Goal: Task Accomplishment & Management: Manage account settings

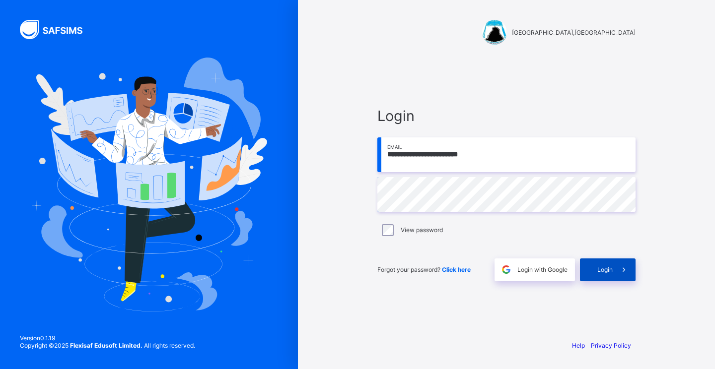
click at [606, 270] on span "Login" at bounding box center [604, 269] width 15 height 7
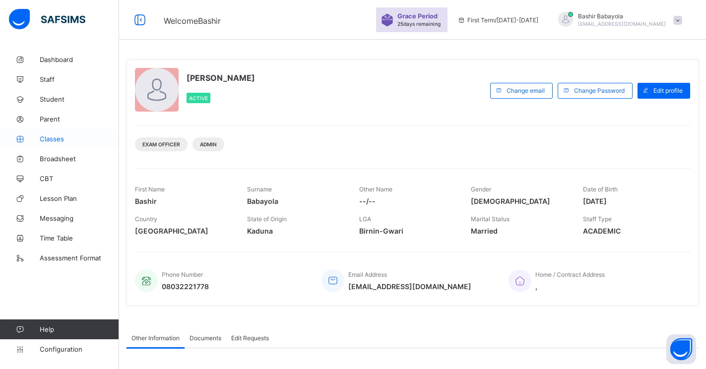
click at [50, 135] on span "Classes" at bounding box center [79, 139] width 79 height 8
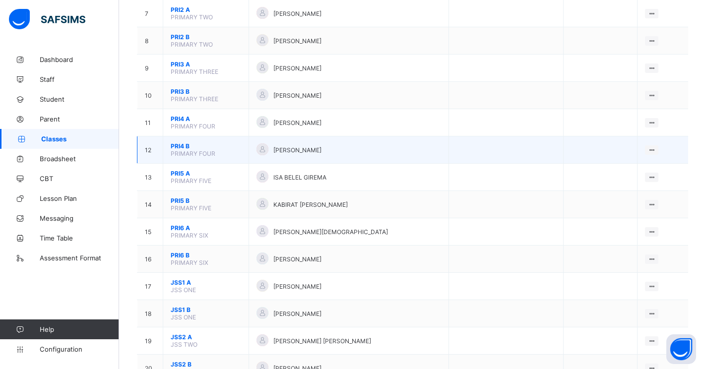
scroll to position [298, 0]
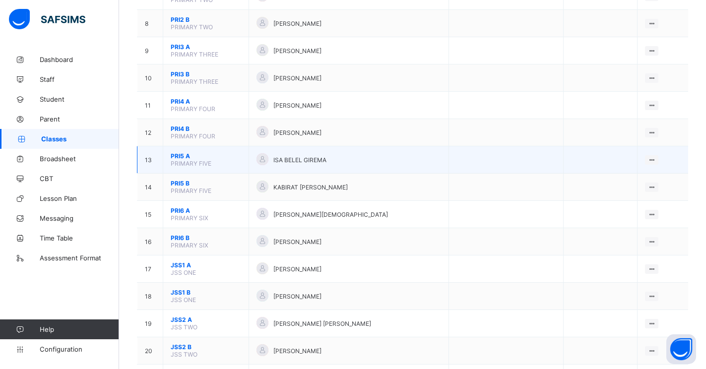
click at [183, 158] on span "PRI5 A" at bounding box center [206, 155] width 70 height 7
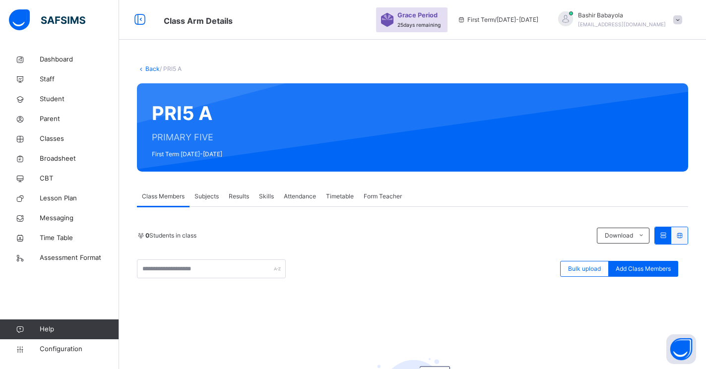
click at [208, 198] on span "Subjects" at bounding box center [207, 196] width 24 height 9
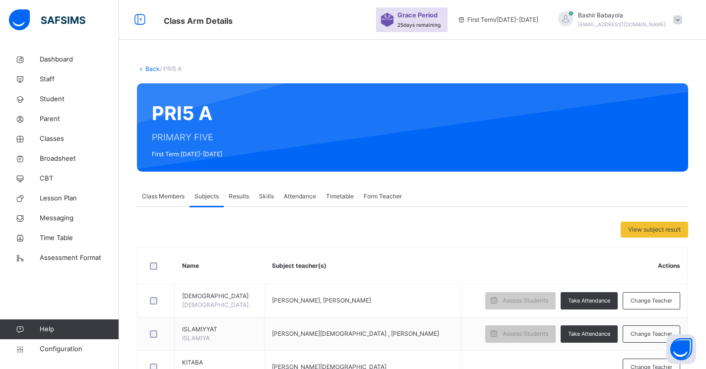
click at [145, 69] on link "Back" at bounding box center [152, 68] width 14 height 7
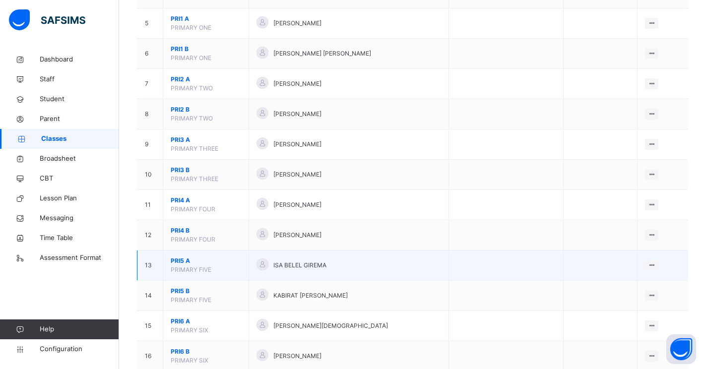
scroll to position [248, 0]
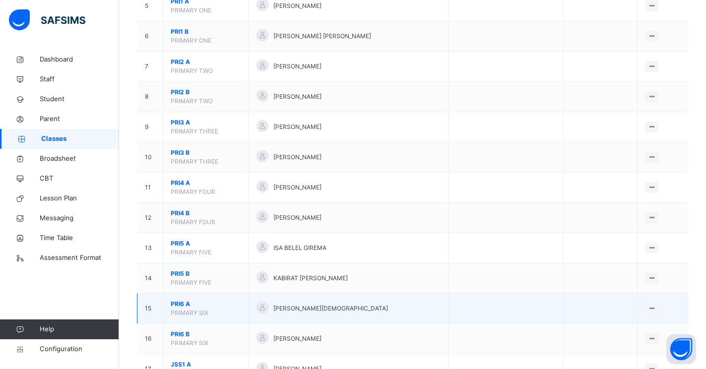
click at [182, 303] on span "PRI6 A" at bounding box center [206, 304] width 70 height 9
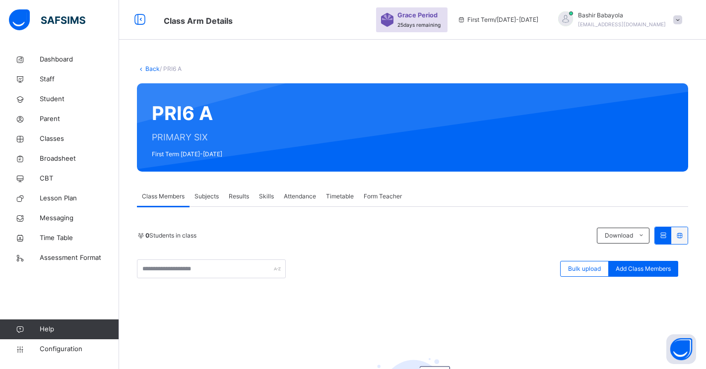
click at [206, 195] on span "Subjects" at bounding box center [207, 196] width 24 height 9
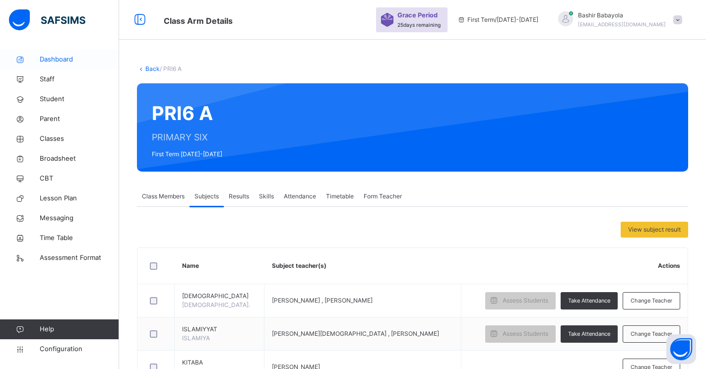
click at [56, 61] on span "Dashboard" at bounding box center [79, 60] width 79 height 10
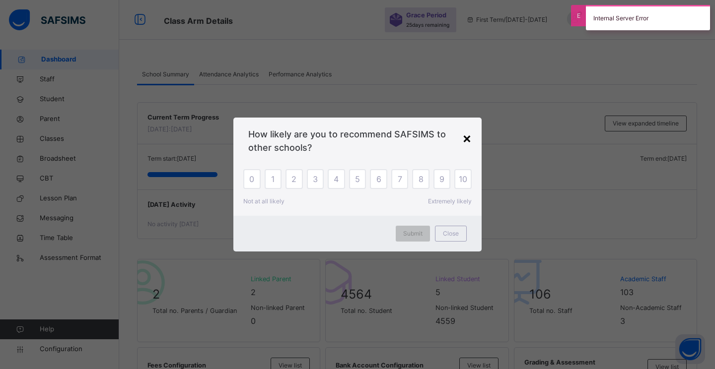
click at [467, 143] on div "×" at bounding box center [466, 138] width 9 height 21
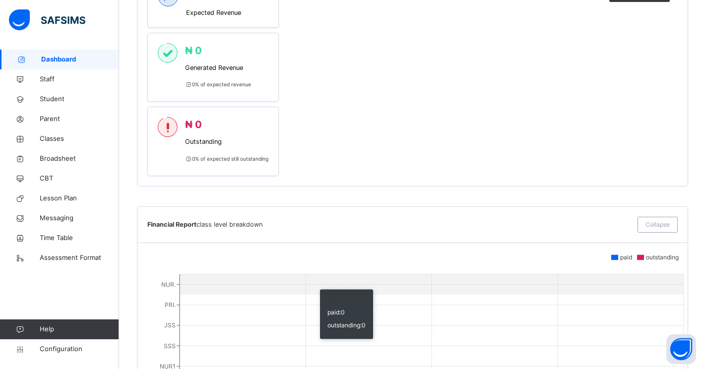
scroll to position [546, 0]
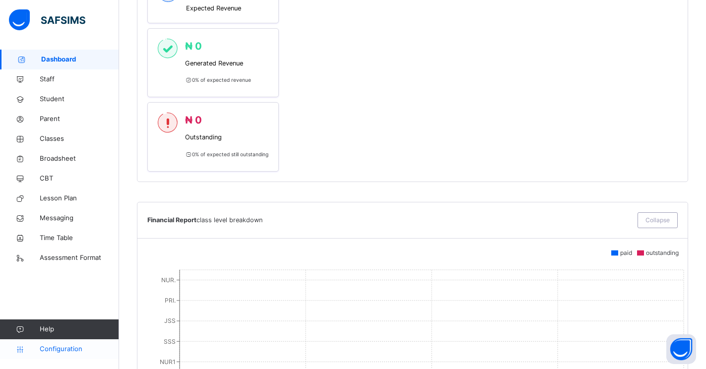
click at [71, 353] on span "Configuration" at bounding box center [79, 349] width 79 height 10
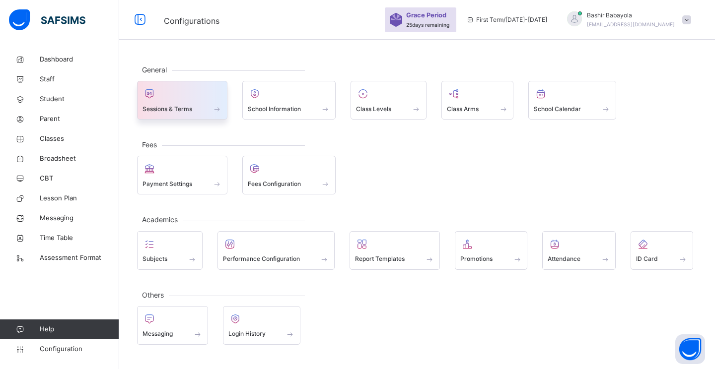
click at [212, 108] on span at bounding box center [217, 109] width 10 height 8
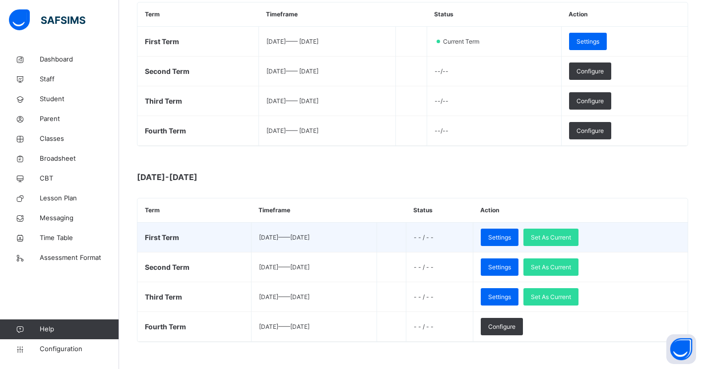
scroll to position [199, 0]
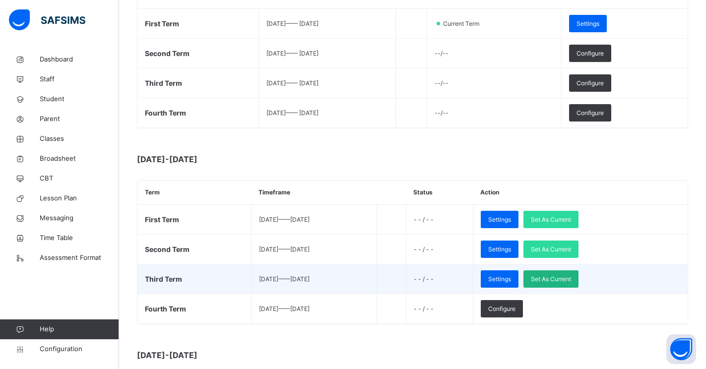
click at [567, 278] on span "Set As Current" at bounding box center [551, 279] width 40 height 9
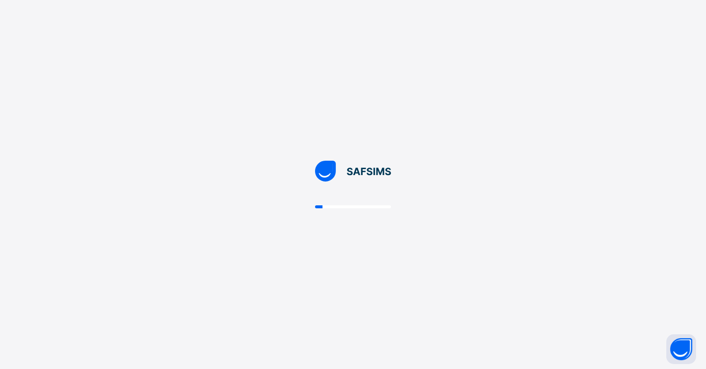
scroll to position [0, 0]
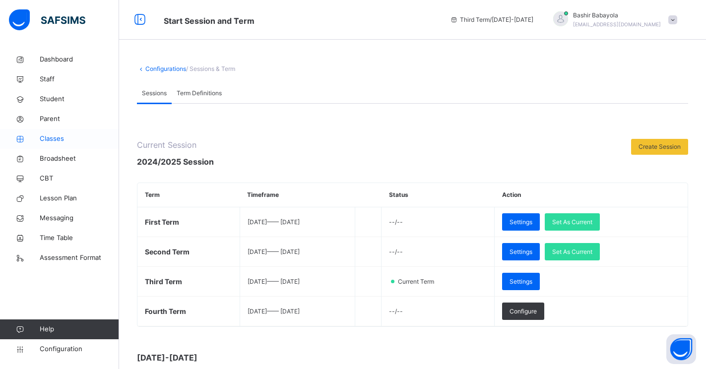
click at [50, 140] on span "Classes" at bounding box center [79, 139] width 79 height 10
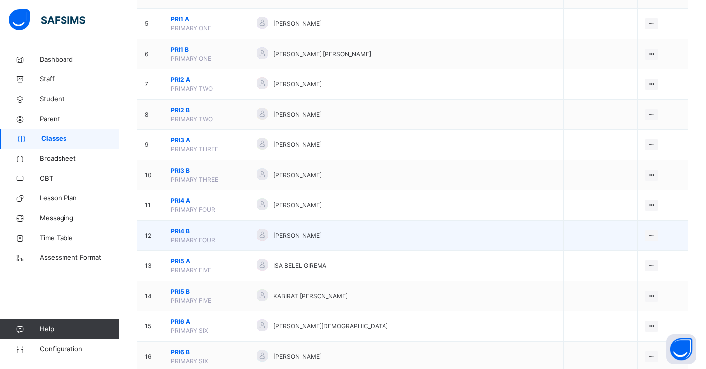
scroll to position [248, 0]
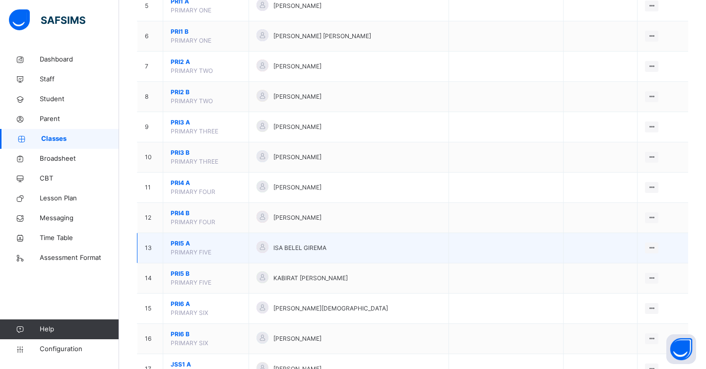
click at [172, 243] on span "PRI5 A" at bounding box center [206, 243] width 70 height 9
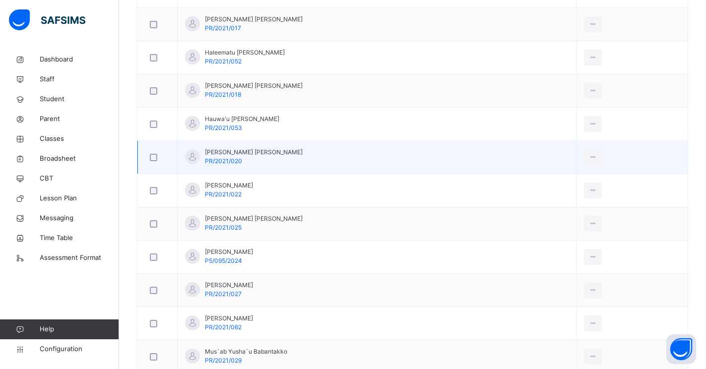
scroll to position [893, 0]
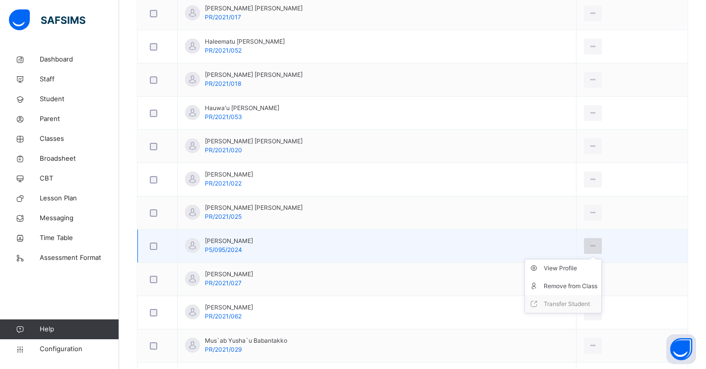
drag, startPoint x: 158, startPoint y: 248, endPoint x: 597, endPoint y: 245, distance: 438.8
click at [597, 245] on icon at bounding box center [593, 246] width 8 height 9
click at [575, 287] on div "Remove from Class" at bounding box center [571, 286] width 54 height 10
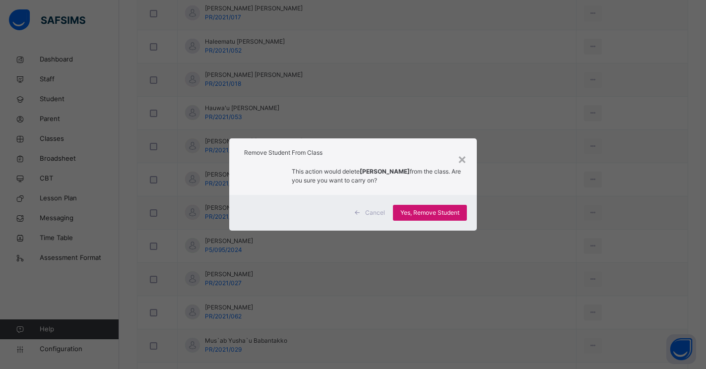
click at [439, 213] on span "Yes, Remove Student" at bounding box center [430, 212] width 59 height 9
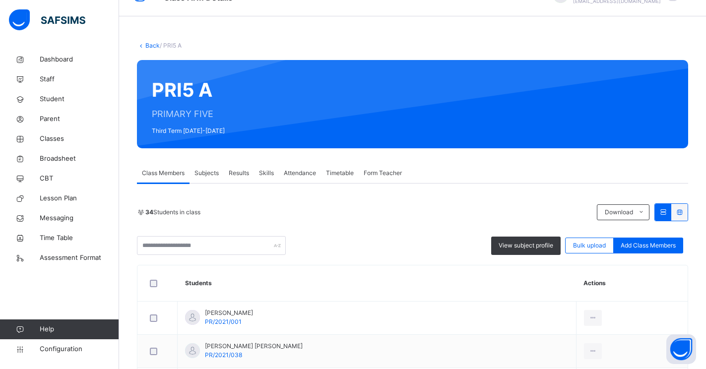
scroll to position [0, 0]
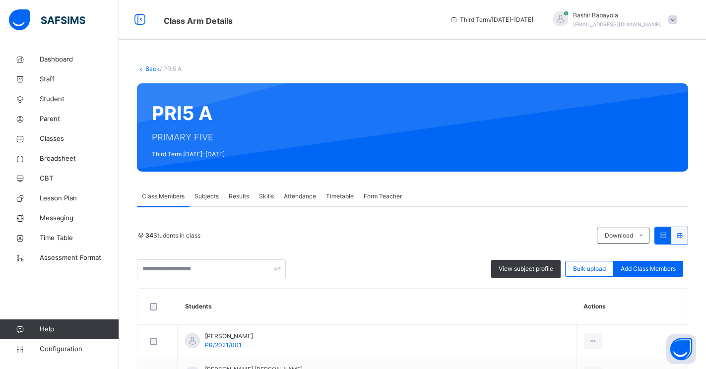
click at [200, 195] on span "Subjects" at bounding box center [207, 196] width 24 height 9
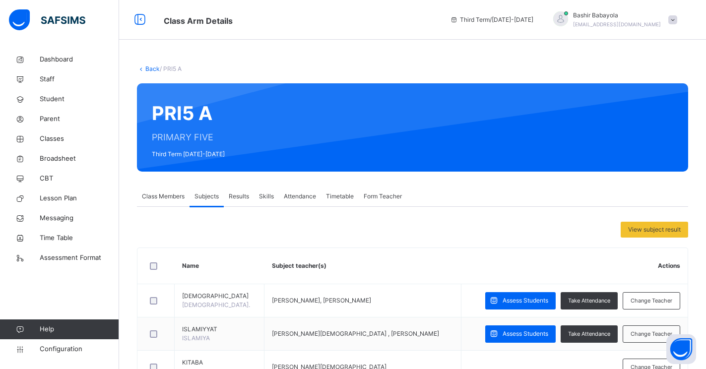
click at [163, 194] on span "Class Members" at bounding box center [163, 196] width 43 height 9
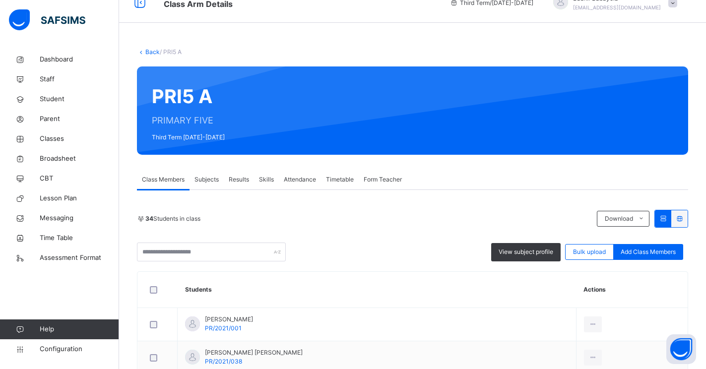
scroll to position [16, 0]
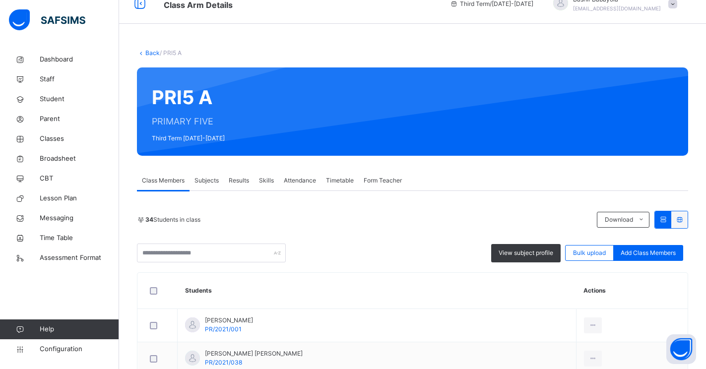
click at [210, 178] on span "Subjects" at bounding box center [207, 180] width 24 height 9
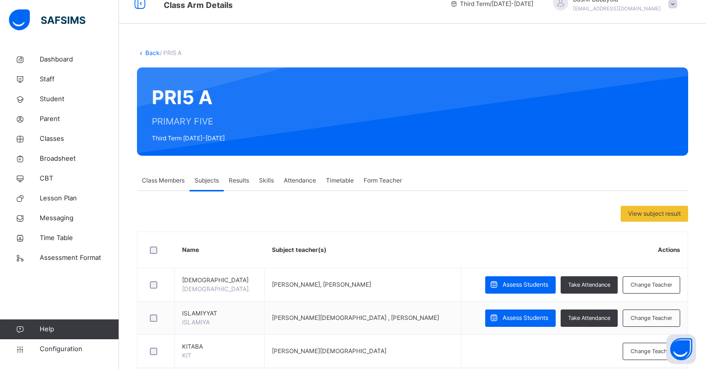
click at [167, 184] on span "Class Members" at bounding box center [163, 180] width 43 height 9
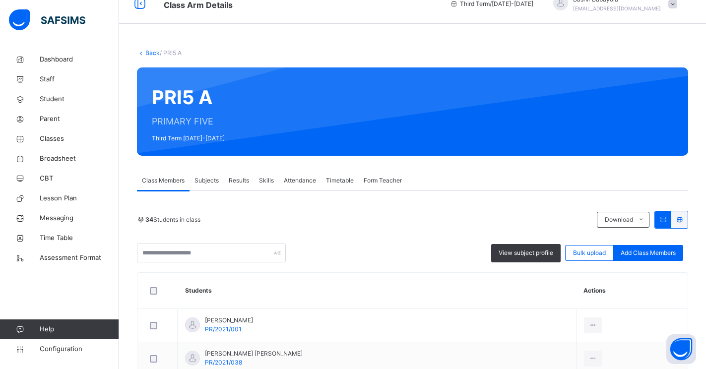
click at [210, 179] on span "Subjects" at bounding box center [207, 180] width 24 height 9
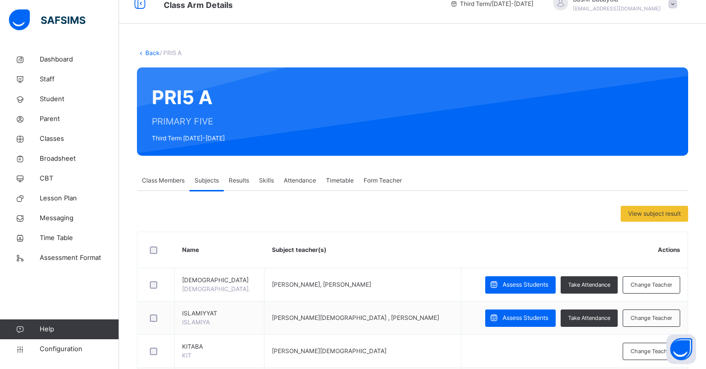
click at [153, 179] on span "Class Members" at bounding box center [163, 180] width 43 height 9
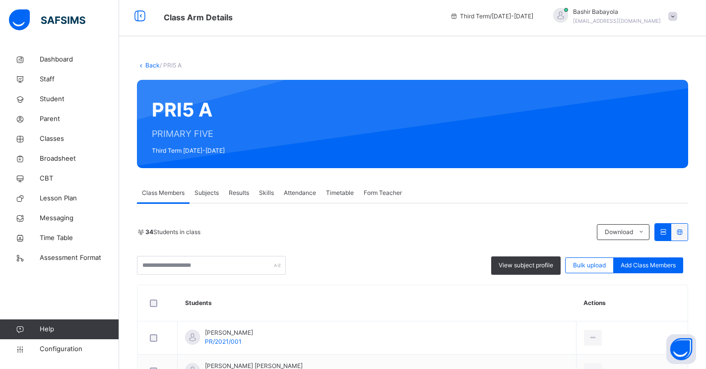
scroll to position [0, 0]
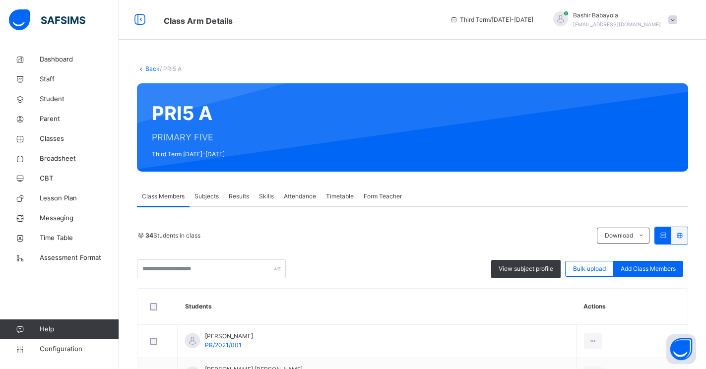
click at [154, 70] on link "Back" at bounding box center [152, 68] width 14 height 7
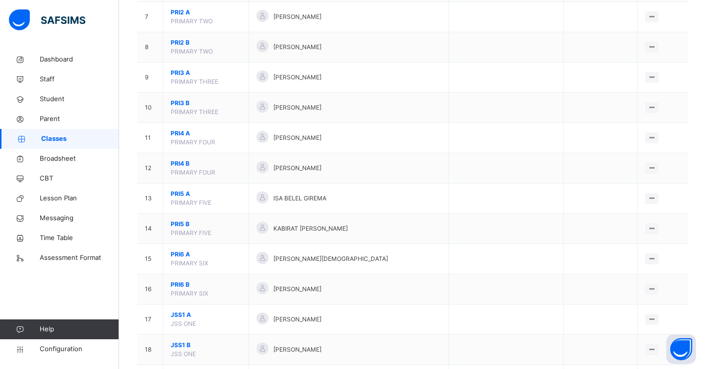
scroll to position [347, 0]
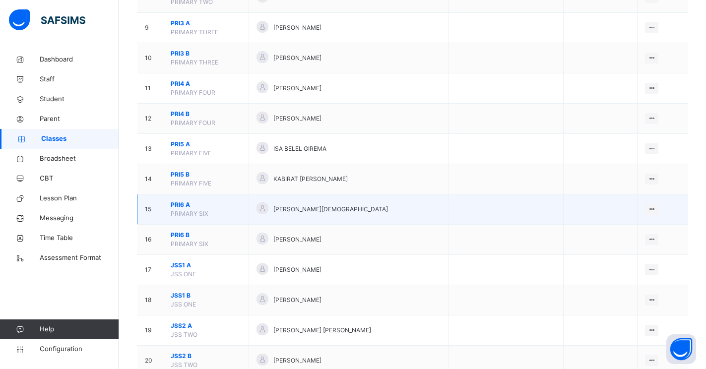
click at [174, 206] on span "PRI6 A" at bounding box center [206, 205] width 70 height 9
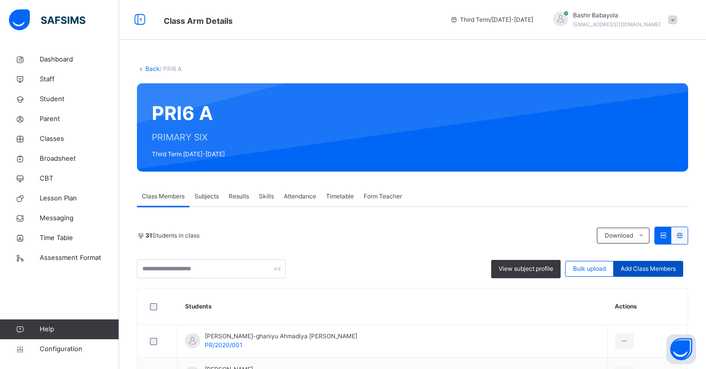
click at [637, 270] on span "Add Class Members" at bounding box center [648, 269] width 55 height 9
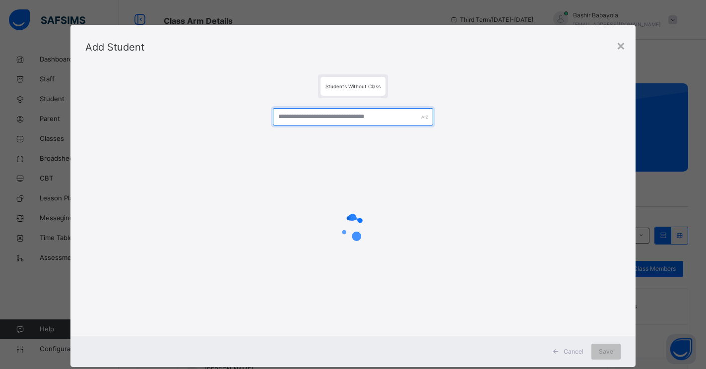
click at [336, 117] on input "text" at bounding box center [353, 116] width 161 height 17
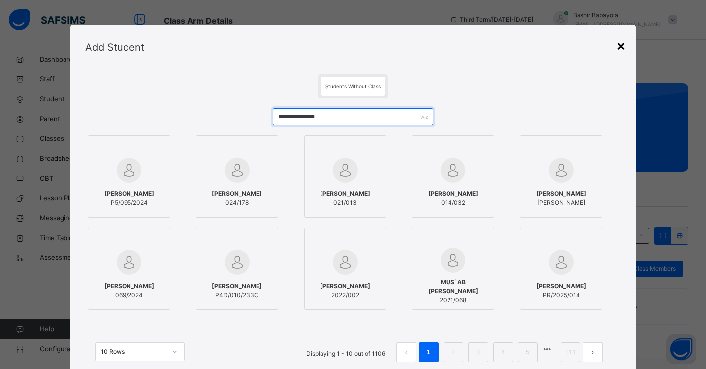
type input "**********"
click at [623, 46] on div "×" at bounding box center [620, 45] width 9 height 21
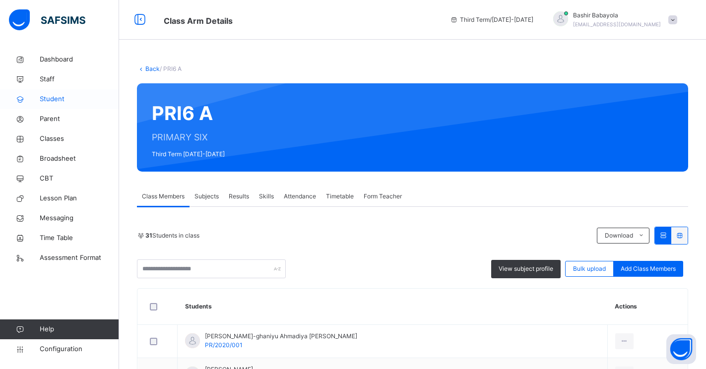
click at [42, 97] on span "Student" at bounding box center [79, 99] width 79 height 10
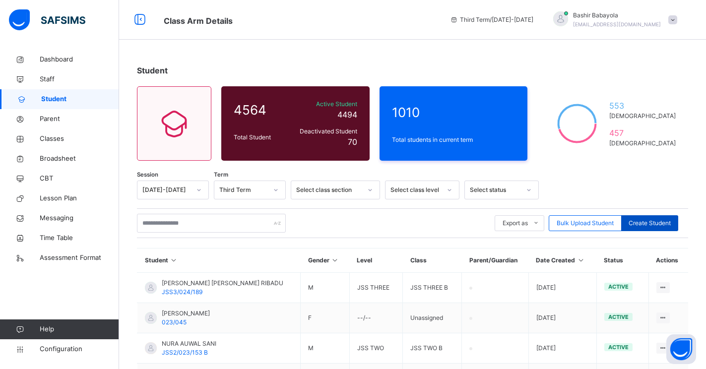
click at [655, 223] on span "Create Student" at bounding box center [650, 223] width 42 height 9
select select "**"
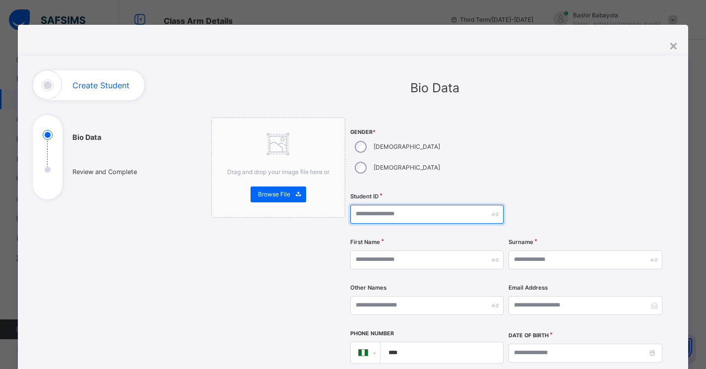
click at [367, 205] on input "text" at bounding box center [426, 214] width 153 height 19
type input "**********"
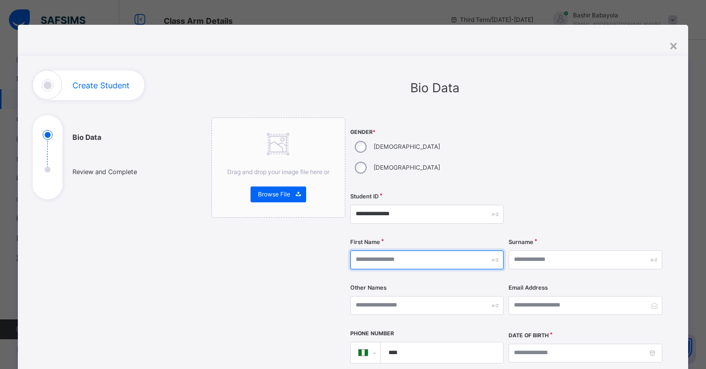
click at [369, 251] on input "text" at bounding box center [426, 260] width 153 height 19
type input "********"
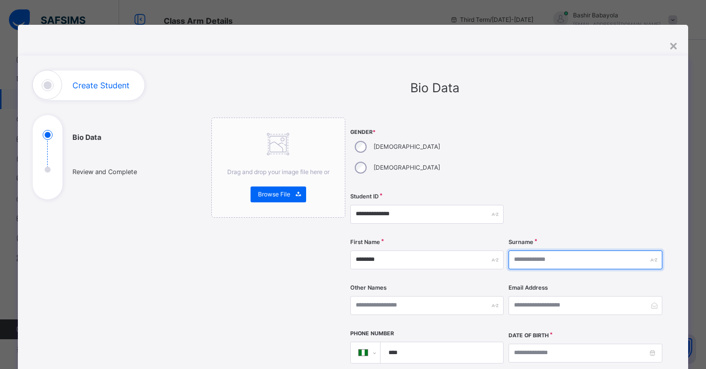
click at [546, 251] on input "text" at bounding box center [585, 260] width 153 height 19
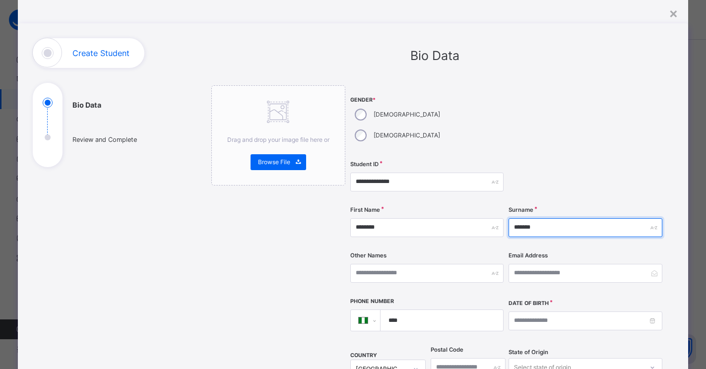
scroll to position [50, 0]
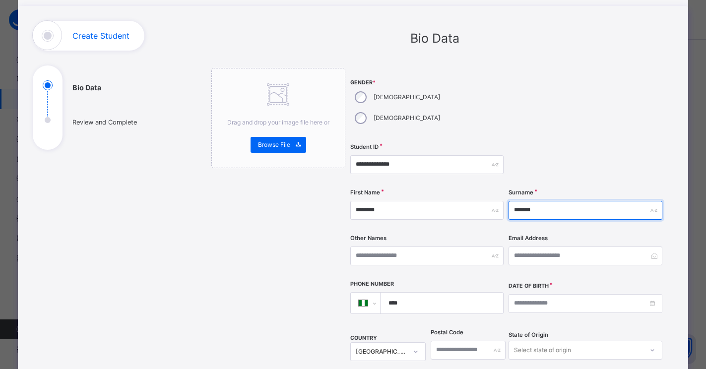
type input "*******"
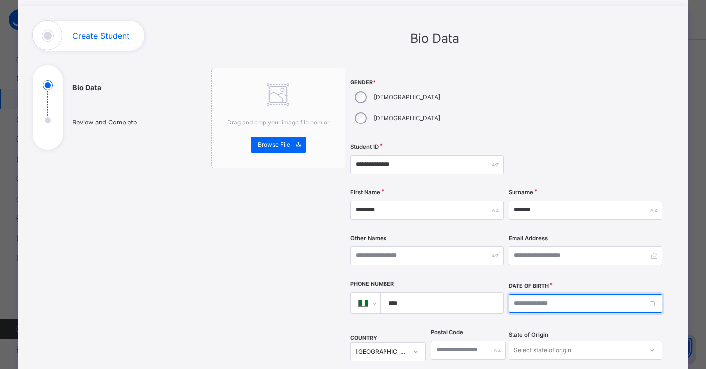
click at [518, 294] on input at bounding box center [585, 303] width 153 height 19
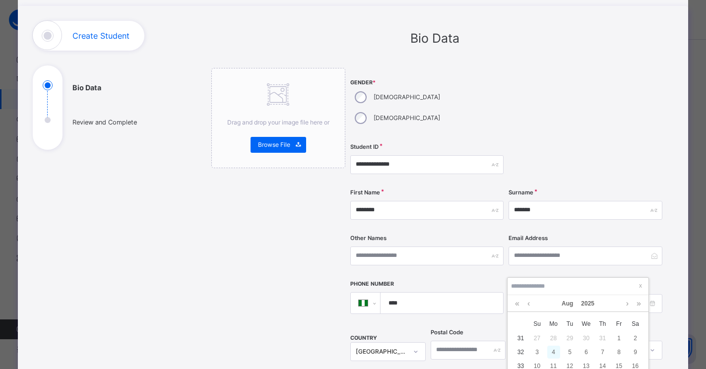
click at [556, 352] on div "4" at bounding box center [553, 352] width 13 height 13
type input "**********"
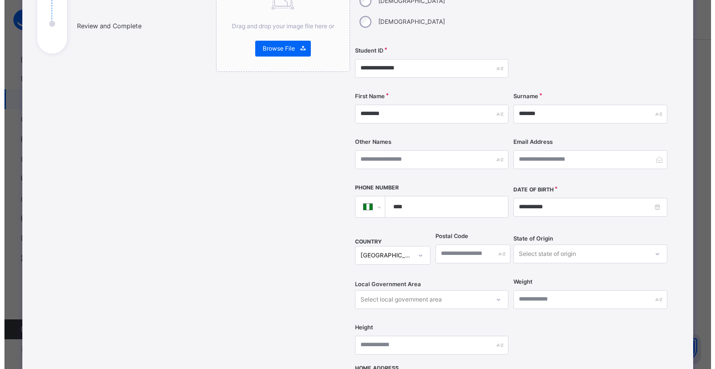
scroll to position [392, 0]
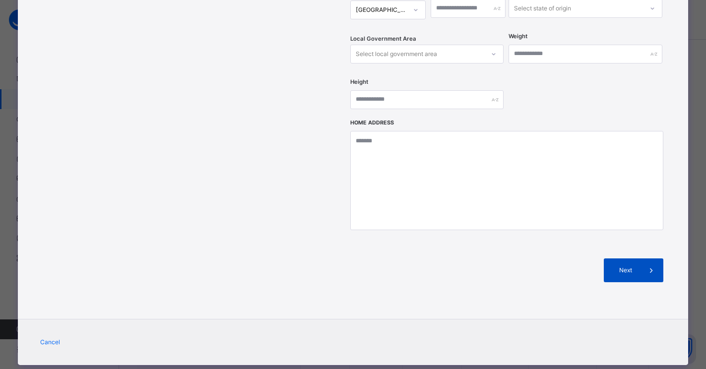
click at [634, 266] on span "Next" at bounding box center [625, 270] width 28 height 9
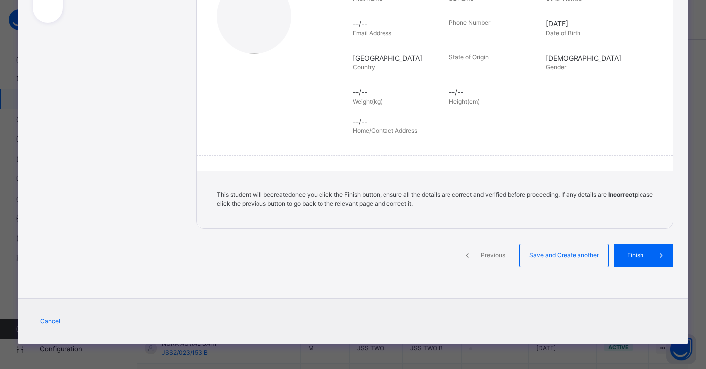
scroll to position [177, 0]
click at [635, 259] on span "Finish" at bounding box center [644, 255] width 28 height 9
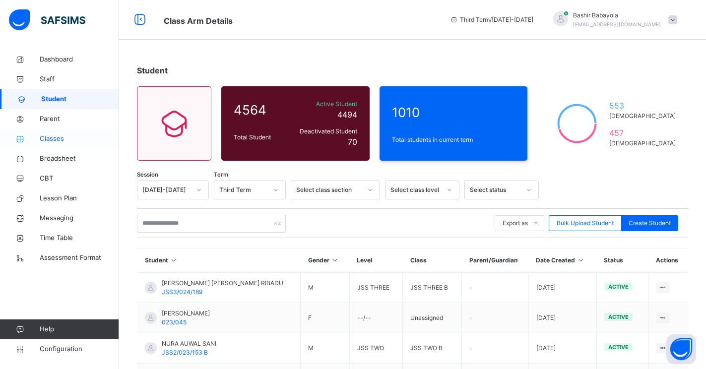
click at [43, 139] on span "Classes" at bounding box center [79, 139] width 79 height 10
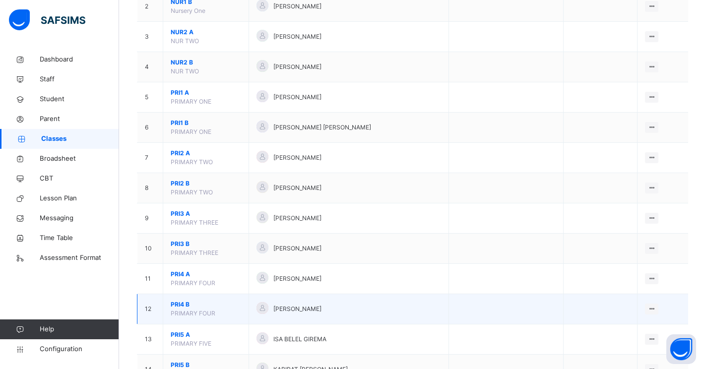
scroll to position [248, 0]
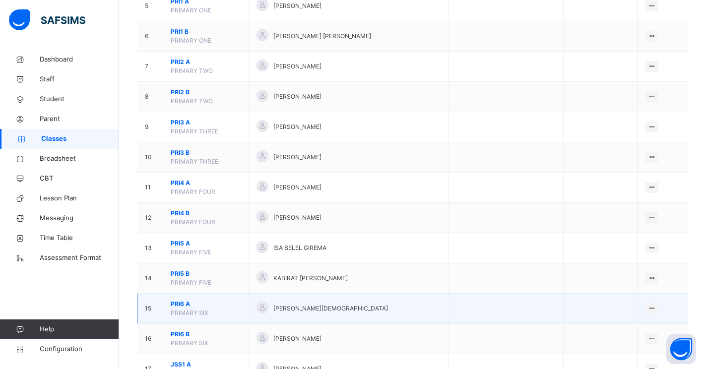
click at [182, 304] on span "PRI6 A" at bounding box center [206, 304] width 70 height 9
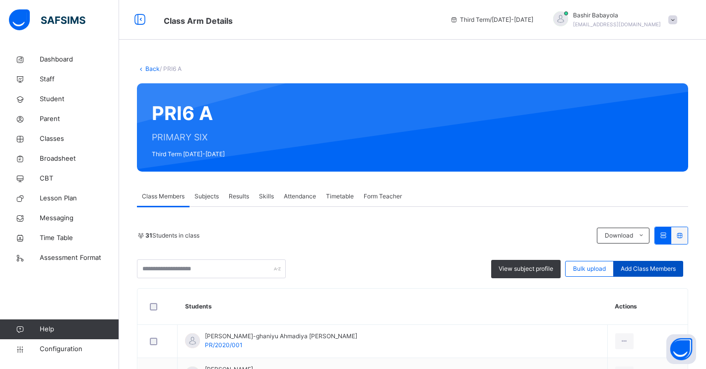
click at [647, 268] on span "Add Class Members" at bounding box center [648, 269] width 55 height 9
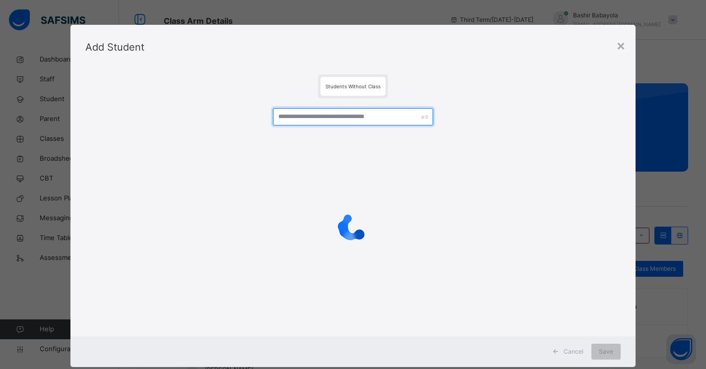
click at [321, 116] on input "text" at bounding box center [353, 116] width 161 height 17
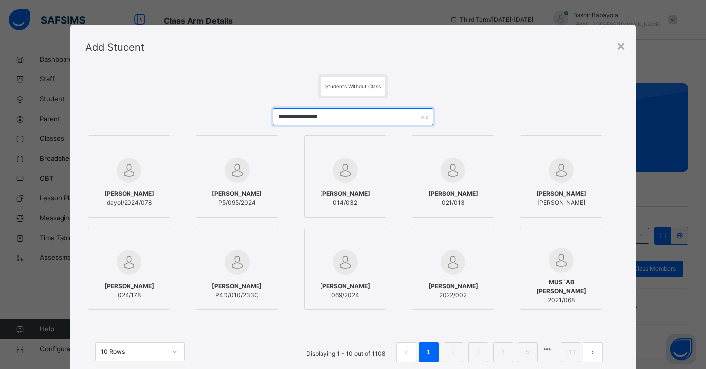
type input "**********"
click at [146, 188] on div "[PERSON_NAME]/2024/078" at bounding box center [128, 199] width 71 height 28
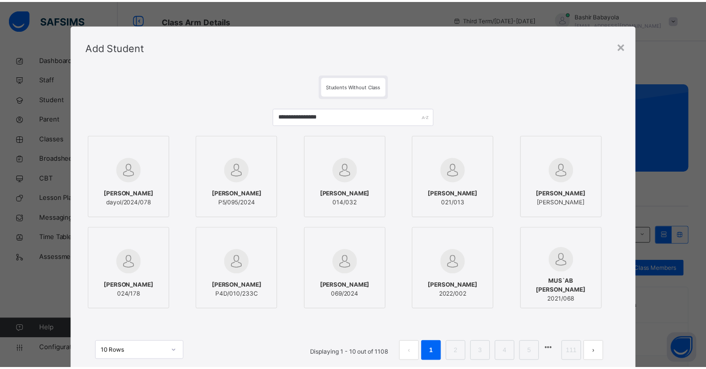
scroll to position [73, 0]
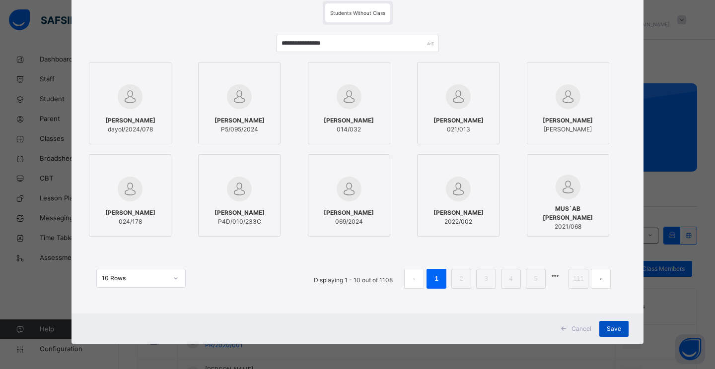
click at [615, 330] on span "Save" at bounding box center [614, 329] width 14 height 9
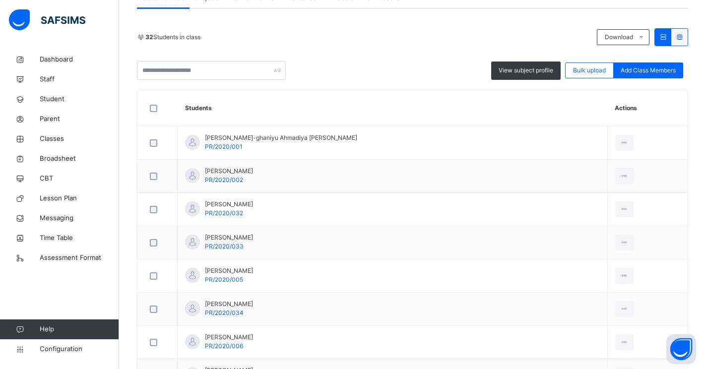
scroll to position [0, 0]
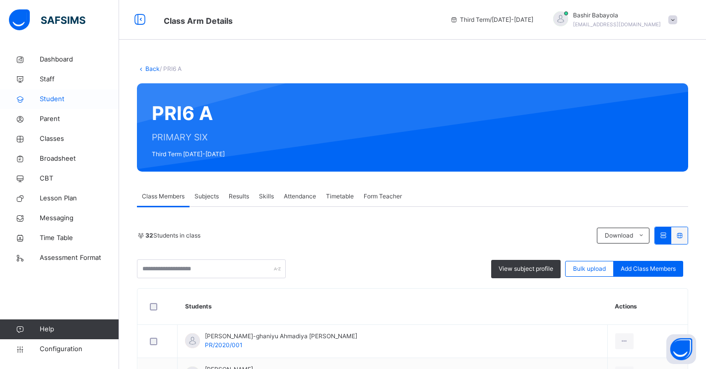
click at [55, 97] on span "Student" at bounding box center [79, 99] width 79 height 10
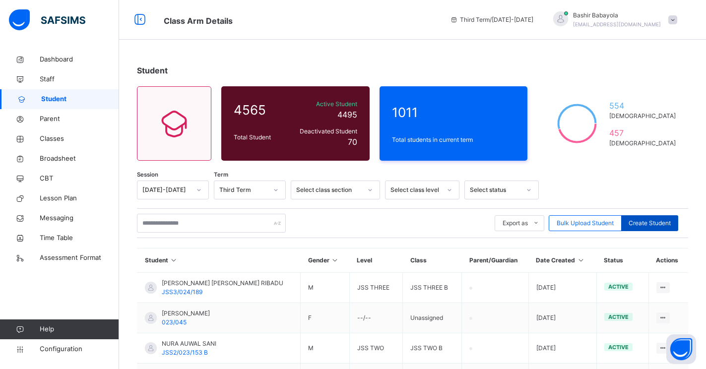
click at [655, 224] on span "Create Student" at bounding box center [650, 223] width 42 height 9
select select "**"
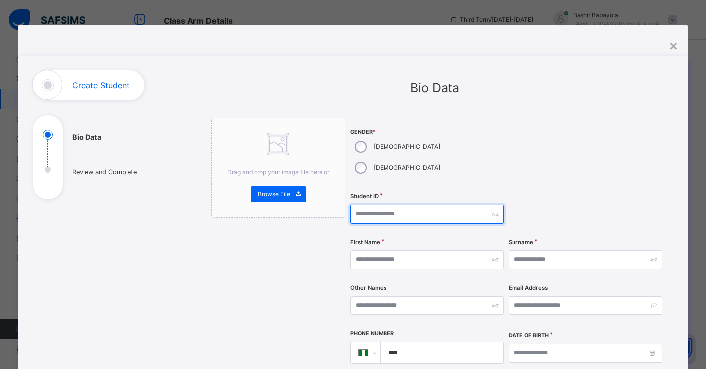
click at [357, 205] on input "text" at bounding box center [426, 214] width 153 height 19
type input "**********"
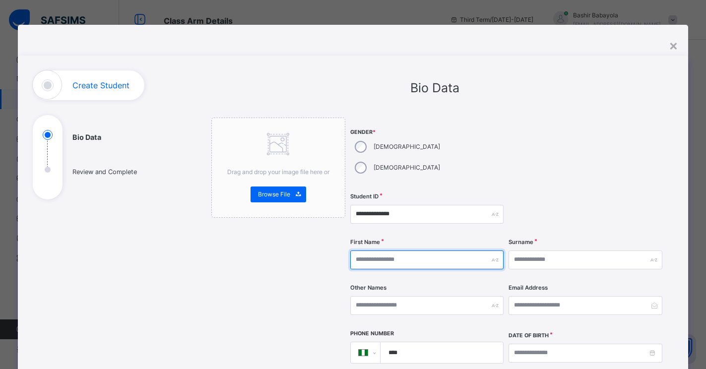
click at [394, 251] on input "text" at bounding box center [426, 260] width 153 height 19
type input "********"
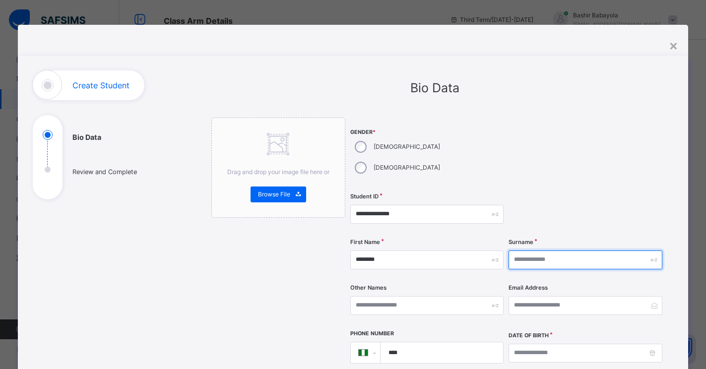
click at [542, 251] on input "text" at bounding box center [585, 260] width 153 height 19
type input "*****"
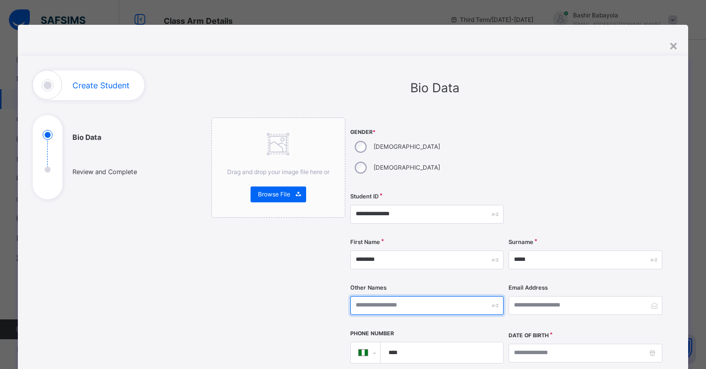
click at [471, 296] on input "text" at bounding box center [426, 305] width 153 height 19
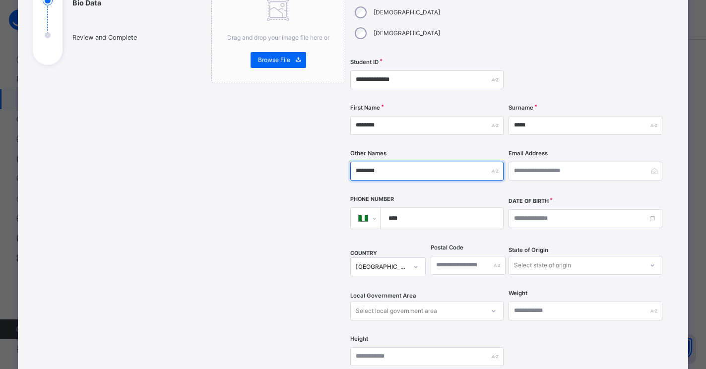
scroll to position [149, 0]
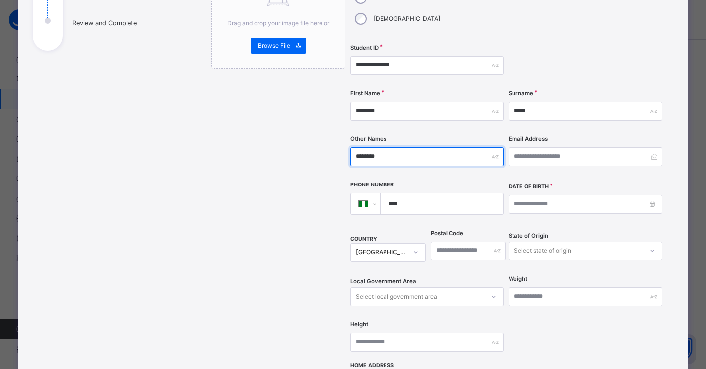
type input "********"
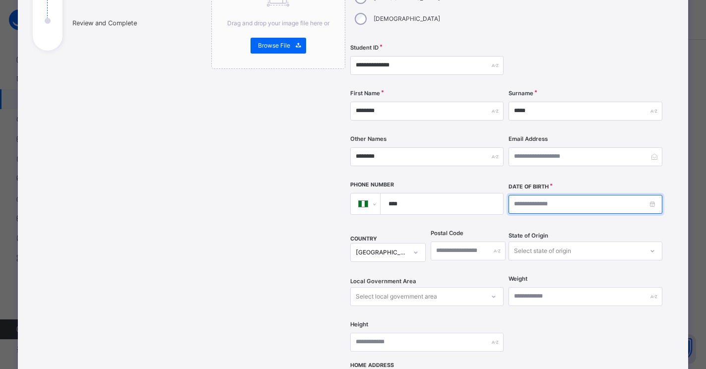
click at [520, 195] on input at bounding box center [585, 204] width 153 height 19
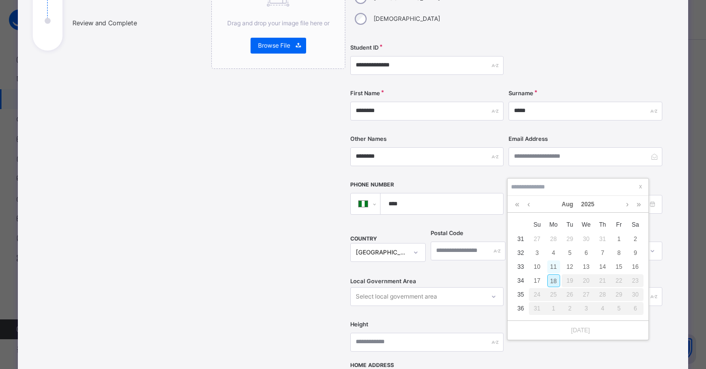
click at [552, 268] on div "11" at bounding box center [553, 267] width 13 height 13
type input "**********"
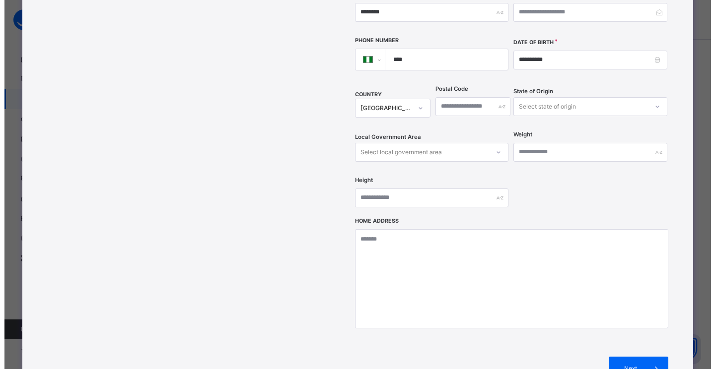
scroll to position [392, 0]
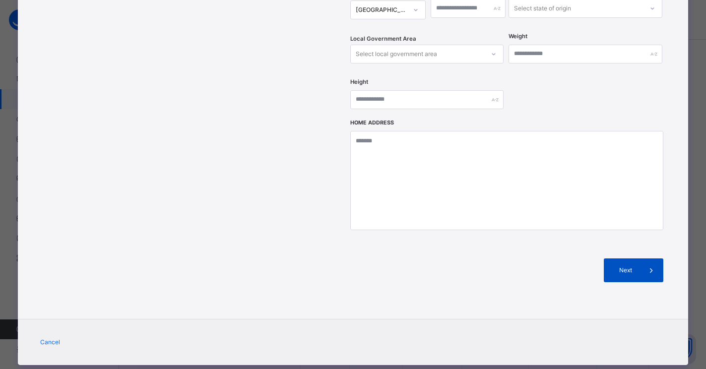
click at [621, 266] on span "Next" at bounding box center [625, 270] width 28 height 9
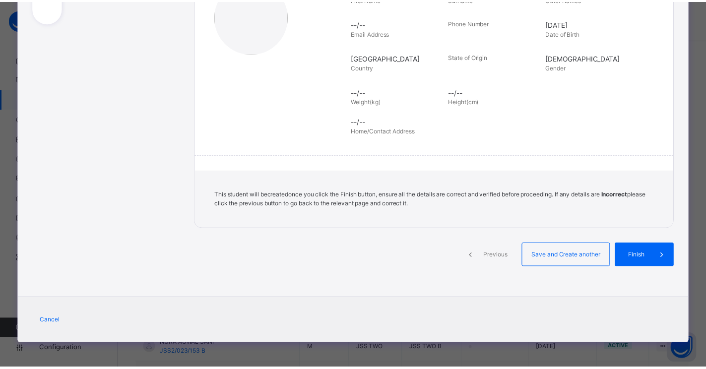
scroll to position [177, 0]
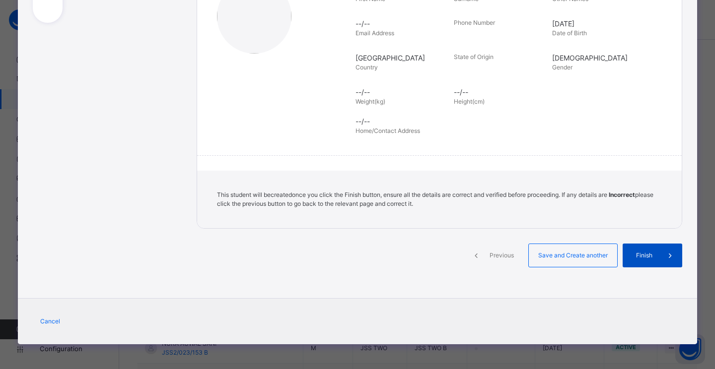
click at [630, 255] on span "Finish" at bounding box center [644, 255] width 28 height 9
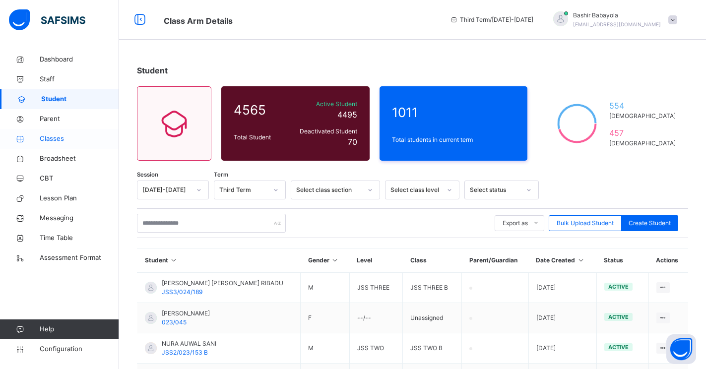
click at [52, 138] on span "Classes" at bounding box center [79, 139] width 79 height 10
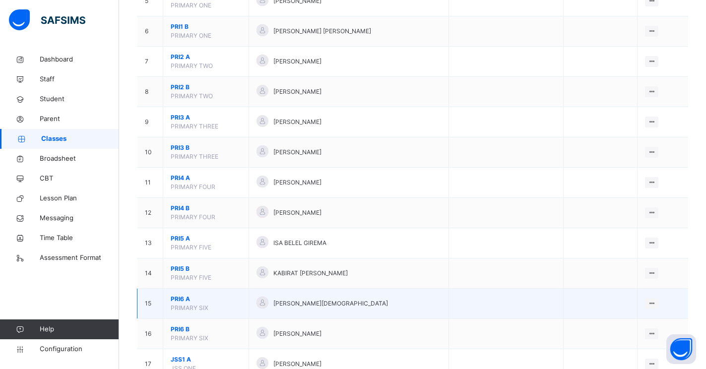
scroll to position [298, 0]
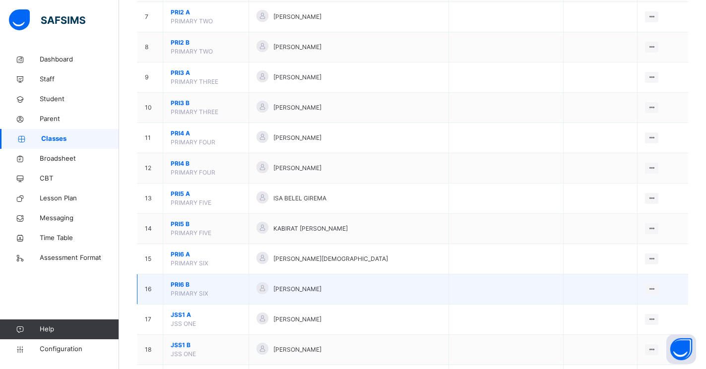
click at [180, 284] on span "PRI6 B" at bounding box center [206, 284] width 70 height 9
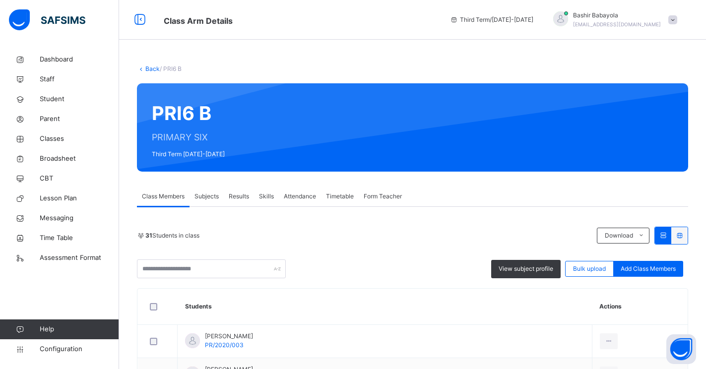
click at [203, 194] on span "Subjects" at bounding box center [207, 196] width 24 height 9
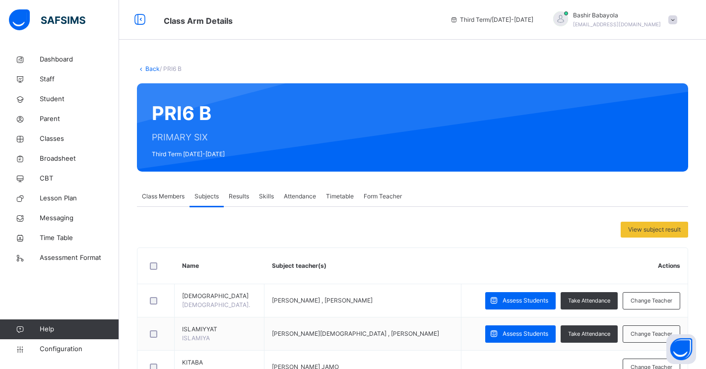
click at [162, 193] on span "Class Members" at bounding box center [163, 196] width 43 height 9
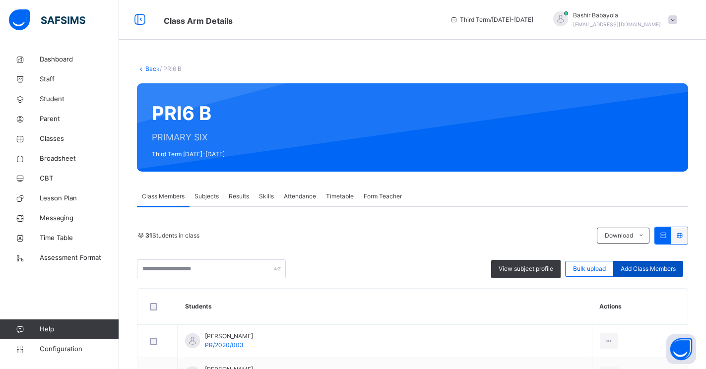
click at [653, 267] on span "Add Class Members" at bounding box center [648, 269] width 55 height 9
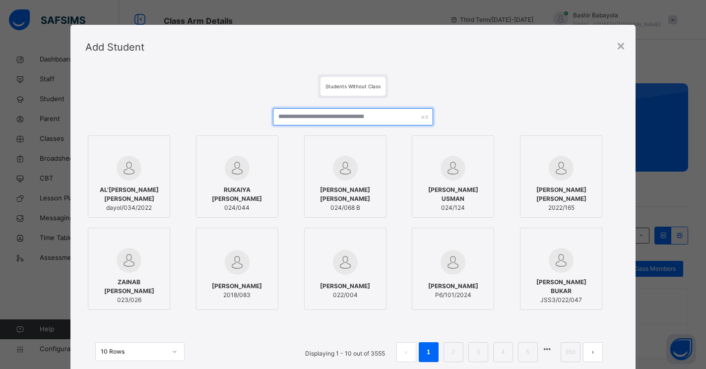
click at [322, 118] on input "text" at bounding box center [353, 116] width 161 height 17
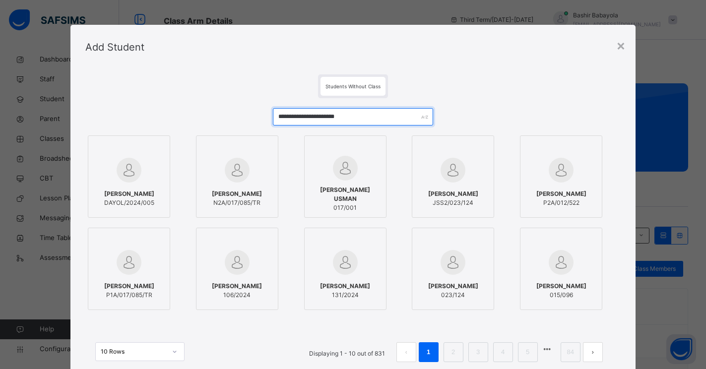
type input "**********"
click at [139, 192] on span "[PERSON_NAME]" at bounding box center [129, 194] width 50 height 9
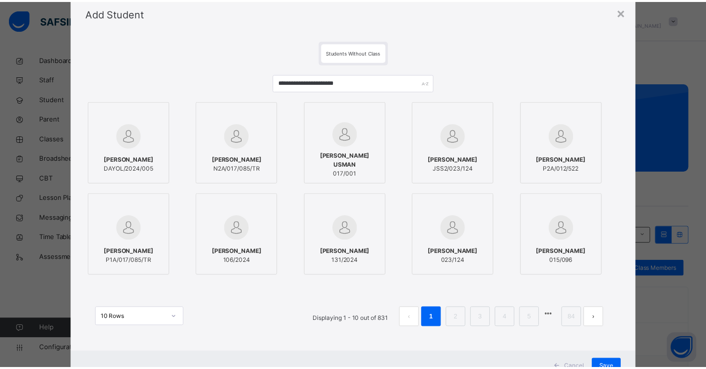
scroll to position [73, 0]
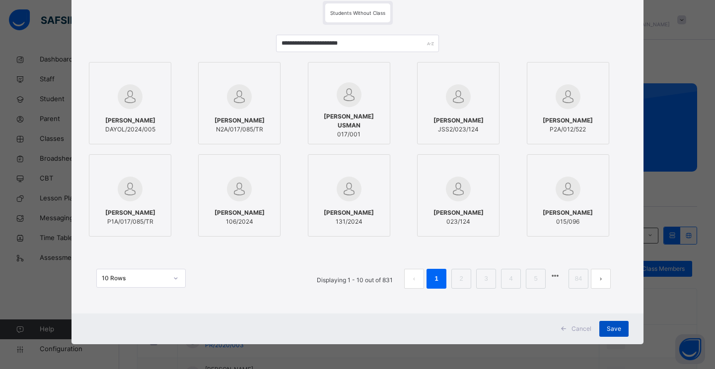
click at [603, 327] on div "Save" at bounding box center [613, 329] width 29 height 16
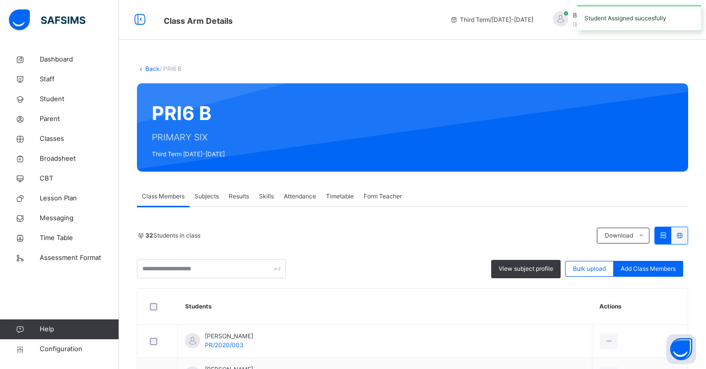
click at [205, 197] on span "Subjects" at bounding box center [207, 196] width 24 height 9
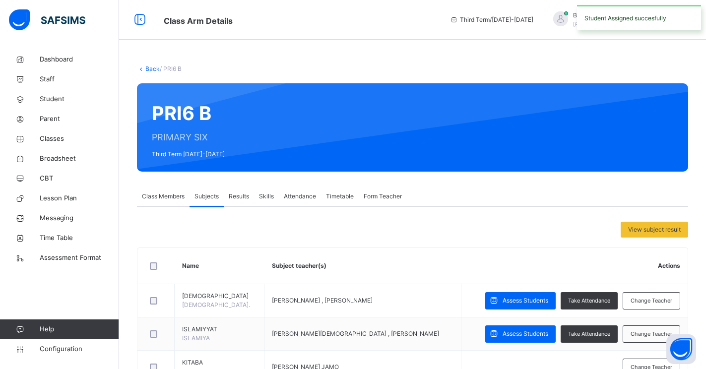
click at [167, 196] on span "Class Members" at bounding box center [163, 196] width 43 height 9
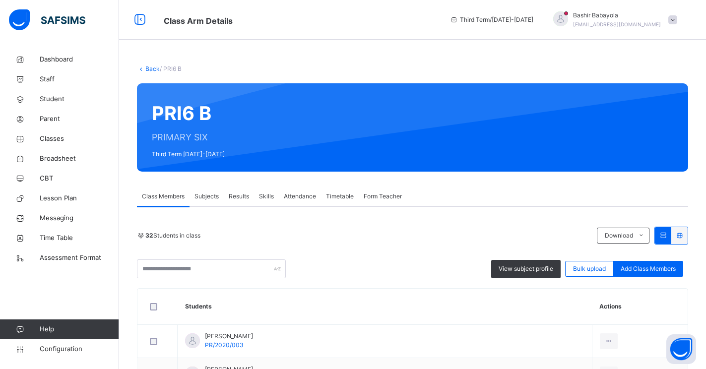
scroll to position [149, 0]
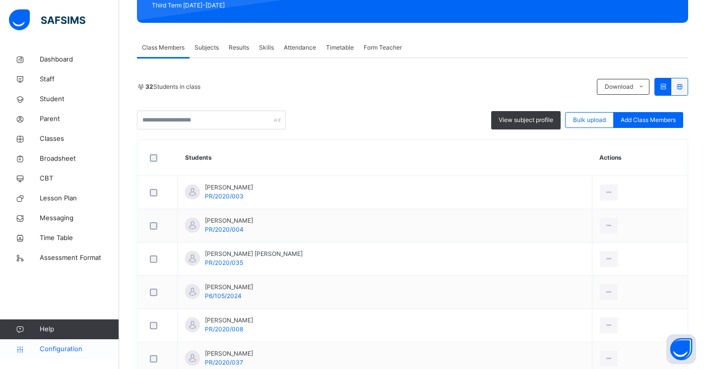
click at [54, 348] on span "Configuration" at bounding box center [79, 349] width 79 height 10
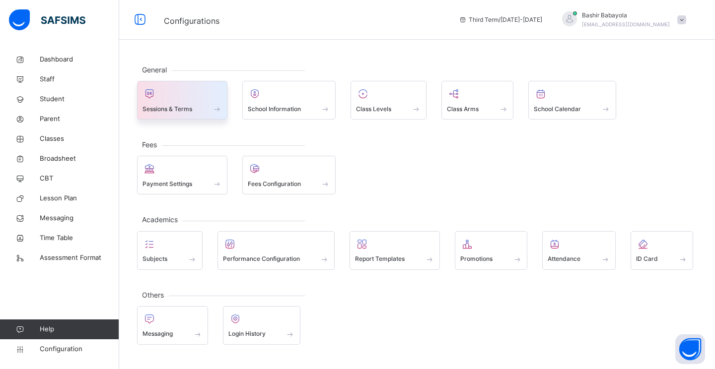
click at [191, 106] on span "Sessions & Terms" at bounding box center [167, 109] width 50 height 9
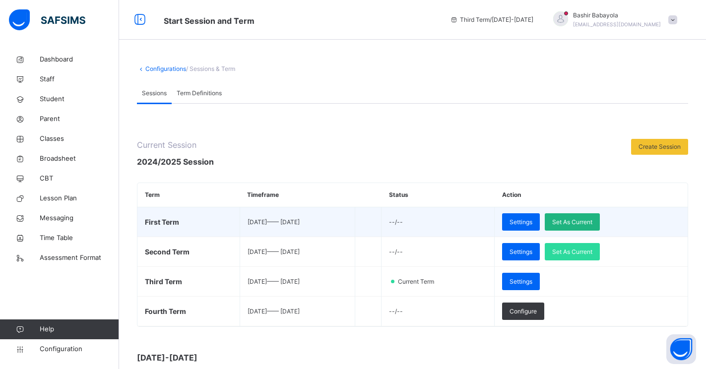
click at [589, 220] on span "Set As Current" at bounding box center [572, 222] width 40 height 9
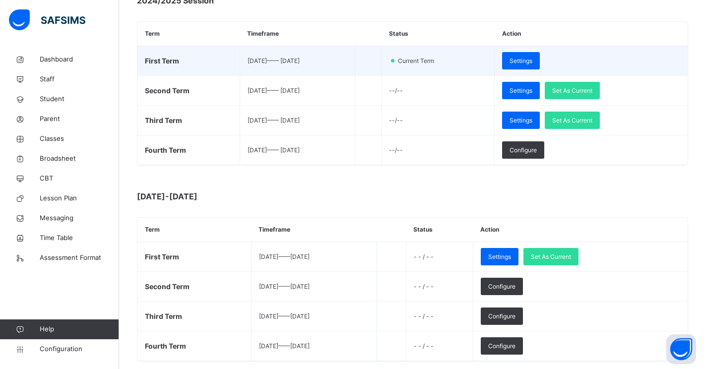
scroll to position [199, 0]
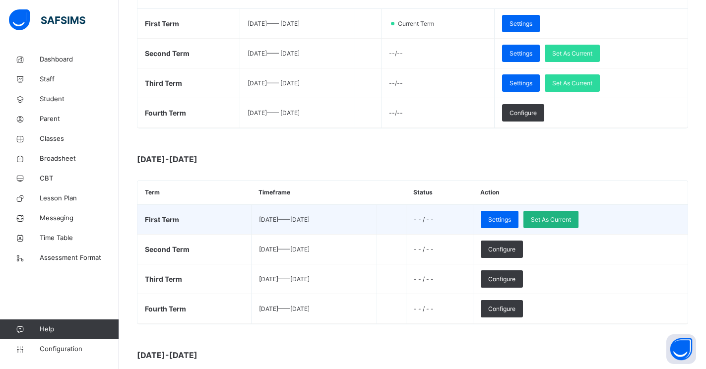
click at [571, 216] on span "Set As Current" at bounding box center [551, 219] width 40 height 9
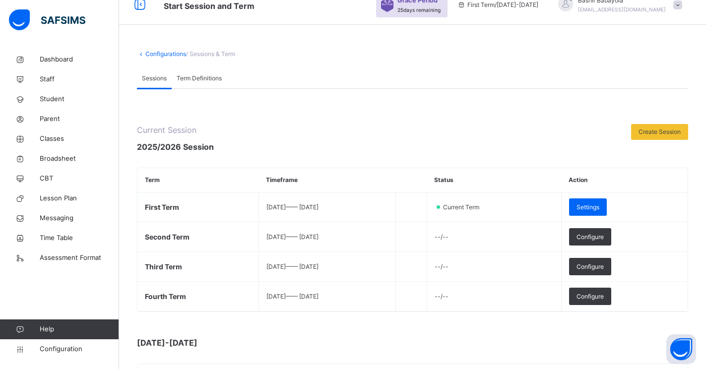
scroll to position [0, 0]
